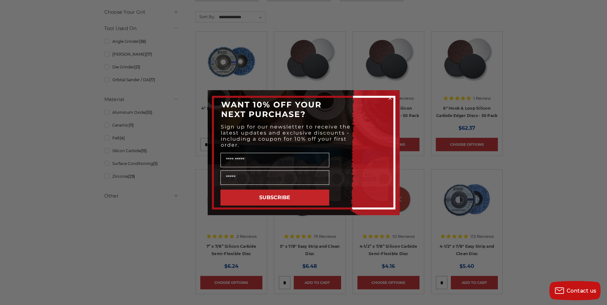
scroll to position [256, 0]
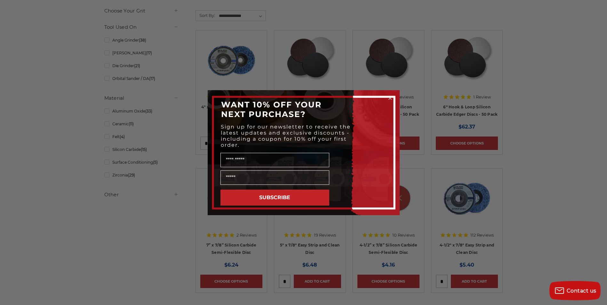
click at [389, 97] on icon "Close dialog" at bounding box center [390, 98] width 3 height 3
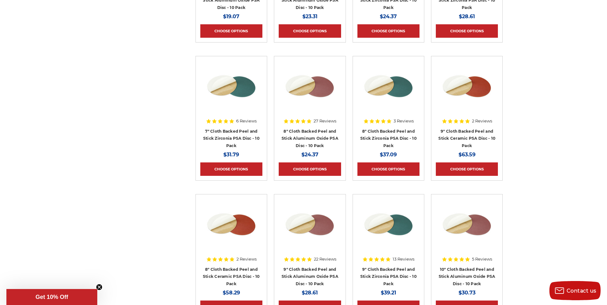
scroll to position [2721, 0]
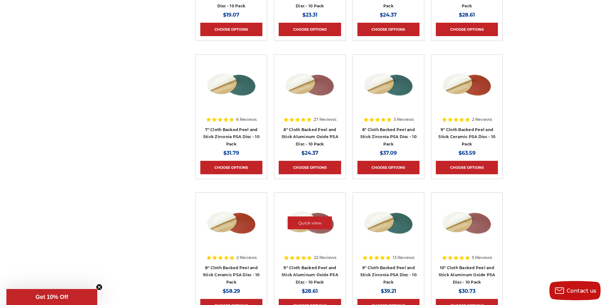
click at [295, 254] on div at bounding box center [310, 229] width 62 height 62
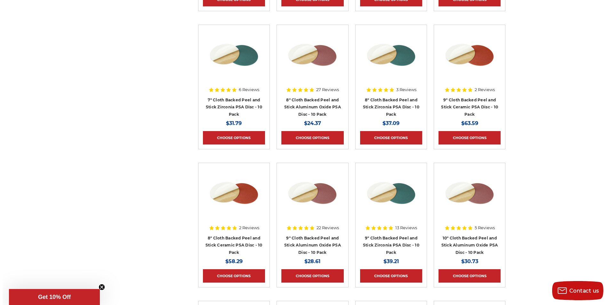
scroll to position [2753, 0]
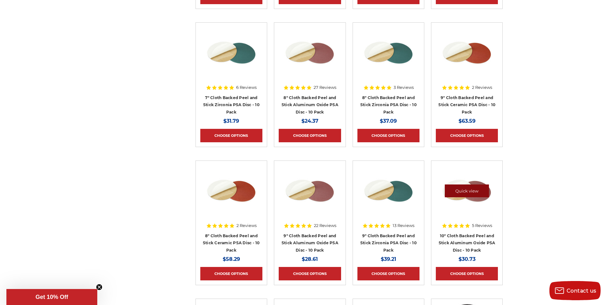
click at [451, 190] on link "Quick view" at bounding box center [467, 191] width 44 height 13
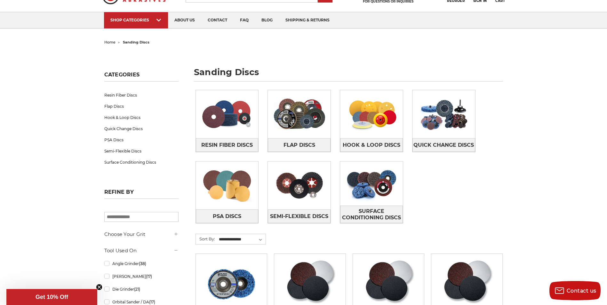
scroll to position [32, 0]
